Goal: Navigation & Orientation: Find specific page/section

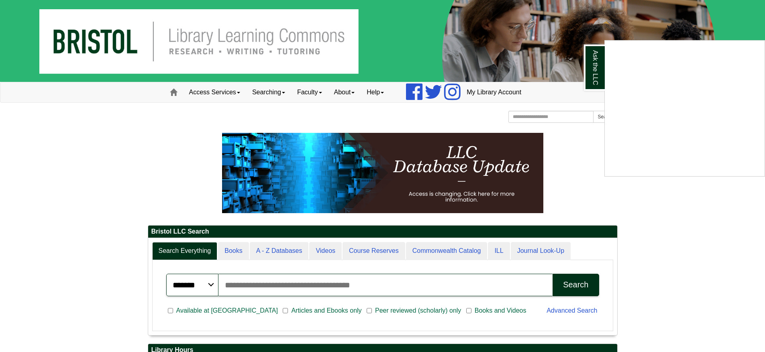
click at [353, 92] on div "Ask the LLC" at bounding box center [382, 176] width 765 height 352
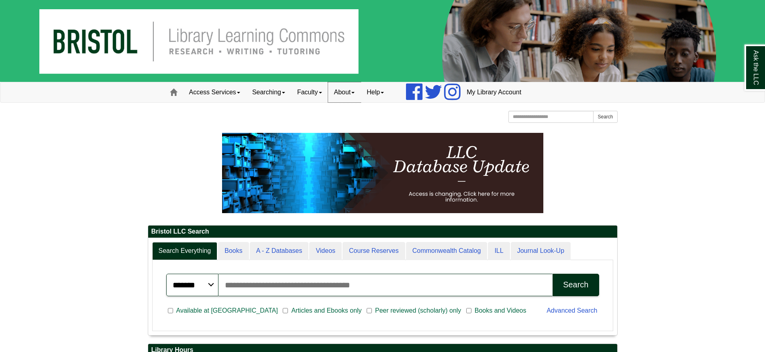
click at [359, 91] on link "About" at bounding box center [344, 92] width 33 height 20
click at [172, 90] on span at bounding box center [173, 92] width 7 height 7
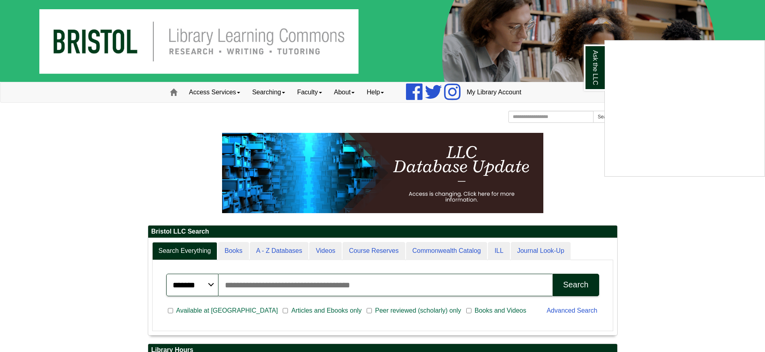
click at [355, 93] on div "Ask the LLC" at bounding box center [382, 176] width 765 height 352
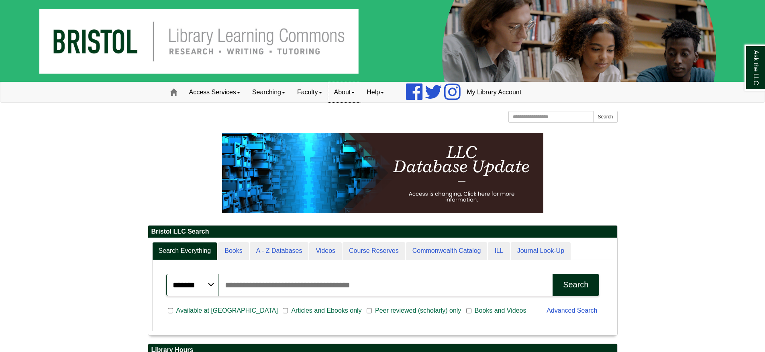
click at [355, 93] on link "About" at bounding box center [344, 92] width 33 height 20
click at [352, 115] on link "Hours & Locations" at bounding box center [361, 118] width 64 height 9
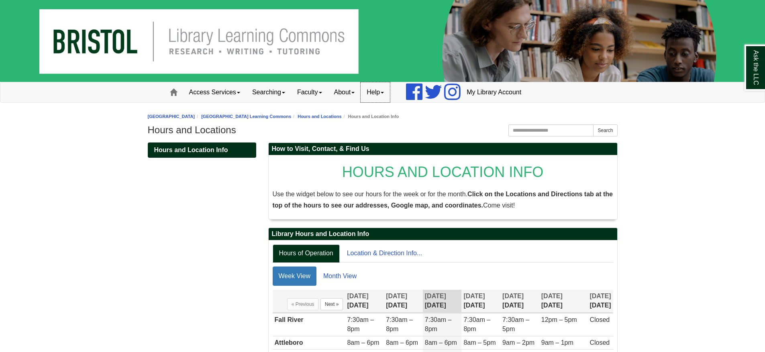
click at [380, 91] on link "Help" at bounding box center [375, 92] width 29 height 20
